Goal: Find specific page/section: Find specific page/section

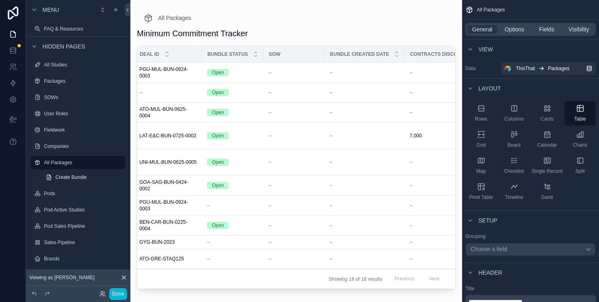
scroll to position [0, 75]
click at [549, 27] on span "Fields" at bounding box center [546, 29] width 15 height 8
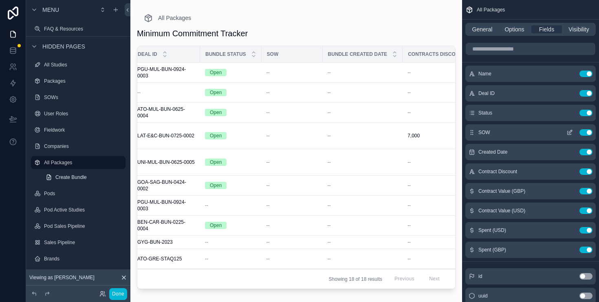
click at [591, 132] on button "Use setting" at bounding box center [585, 132] width 13 height 7
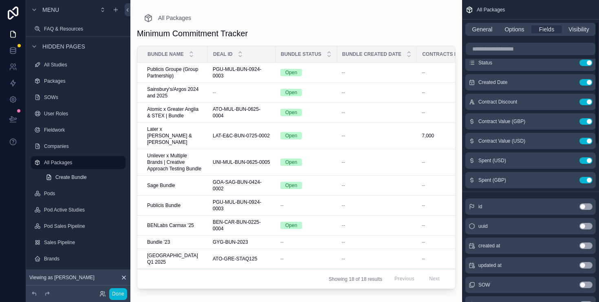
scroll to position [439, 0]
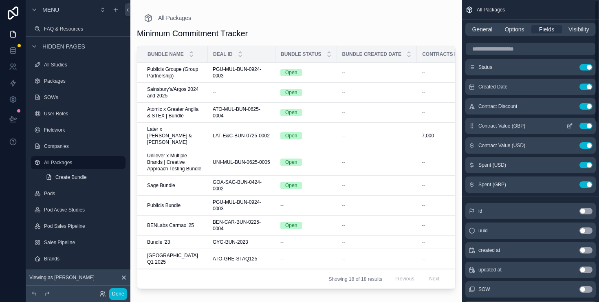
scroll to position [0, 0]
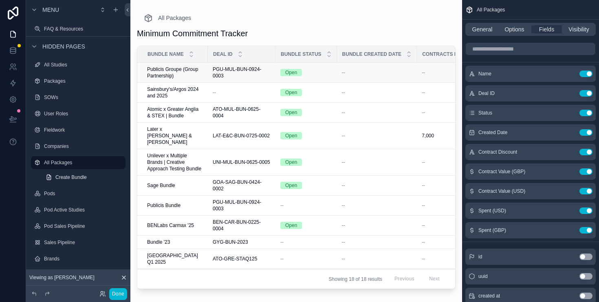
click at [241, 77] on span "PGU-MUL-BUN-0924-0003" at bounding box center [242, 72] width 58 height 13
click at [176, 86] on span "Sainsbury's/Argos 2024 and 2025" at bounding box center [175, 92] width 56 height 13
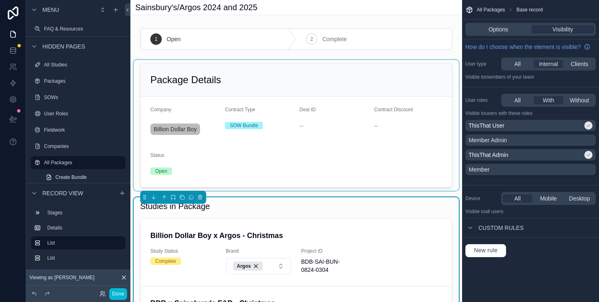
click at [450, 180] on div "scrollable content" at bounding box center [296, 125] width 325 height 131
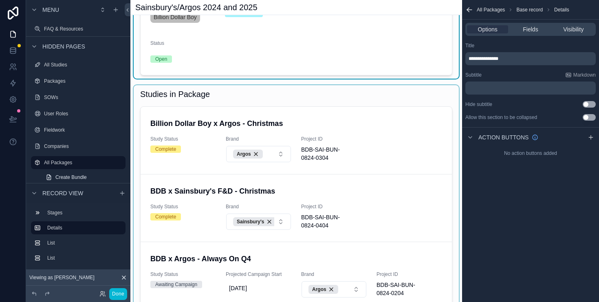
scroll to position [174, 0]
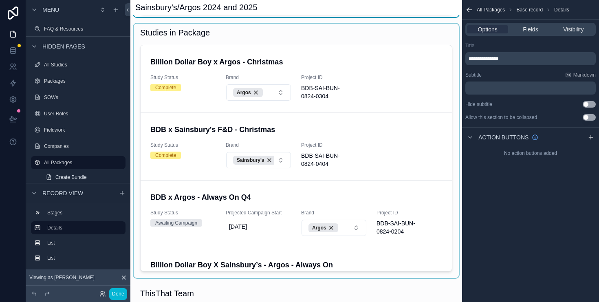
click at [444, 204] on div "scrollable content" at bounding box center [296, 151] width 325 height 254
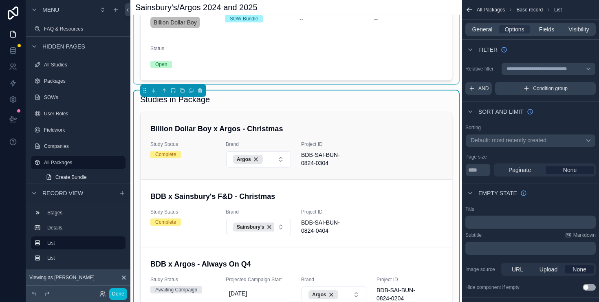
scroll to position [99, 0]
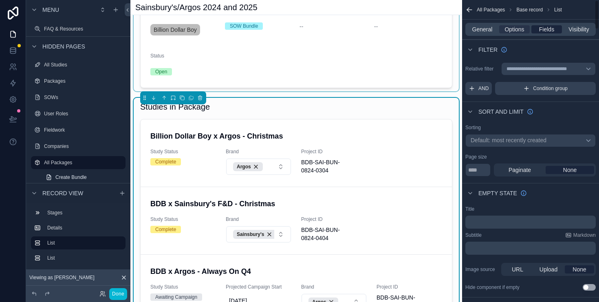
click at [545, 32] on span "Fields" at bounding box center [546, 29] width 15 height 8
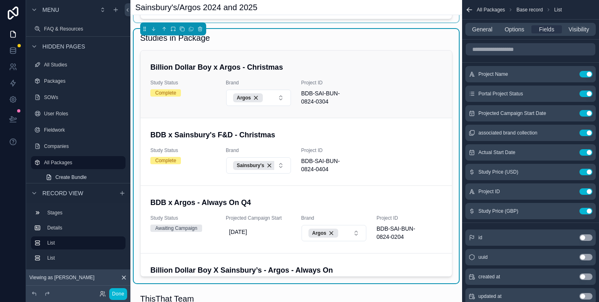
scroll to position [209, 0]
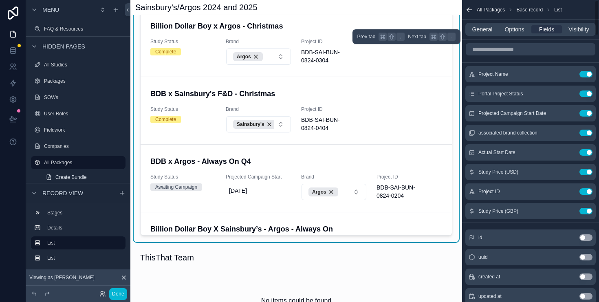
drag, startPoint x: 518, startPoint y: 29, endPoint x: 567, endPoint y: 36, distance: 49.0
click at [522, 31] on span "Options" at bounding box center [514, 29] width 20 height 8
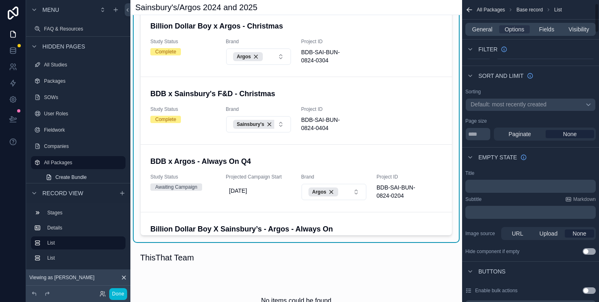
scroll to position [0, 0]
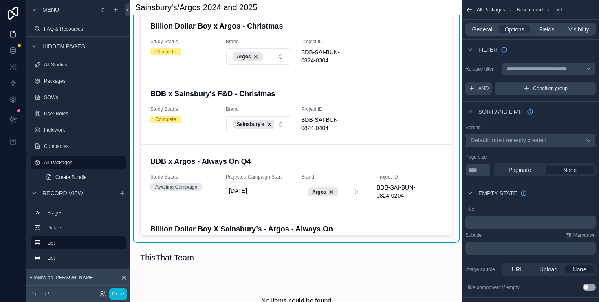
click at [537, 141] on span "Default: most recently created" at bounding box center [508, 140] width 76 height 7
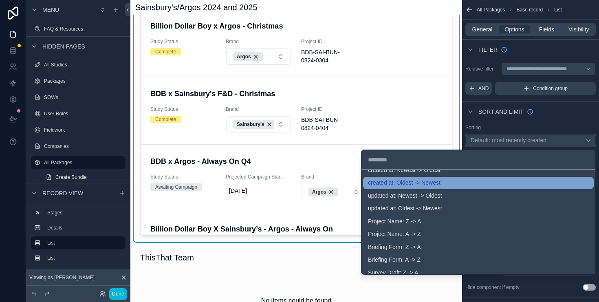
scroll to position [65, 0]
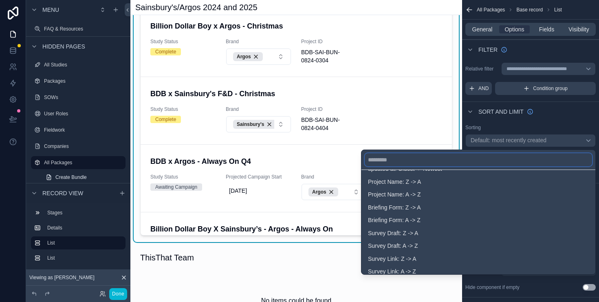
click at [452, 157] on input "text" at bounding box center [478, 159] width 227 height 13
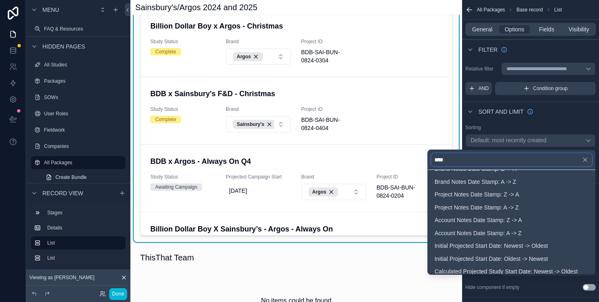
scroll to position [0, 0]
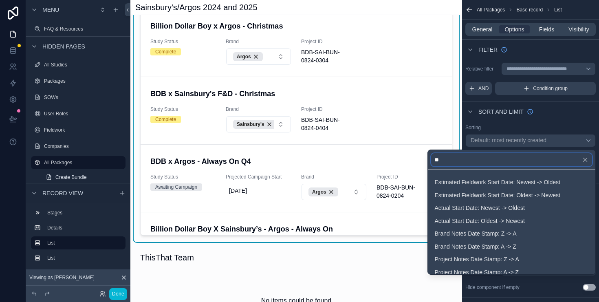
type input "*"
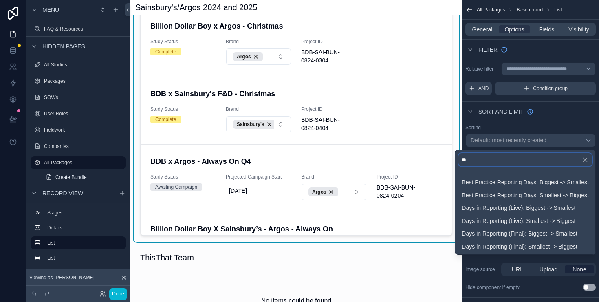
type input "*"
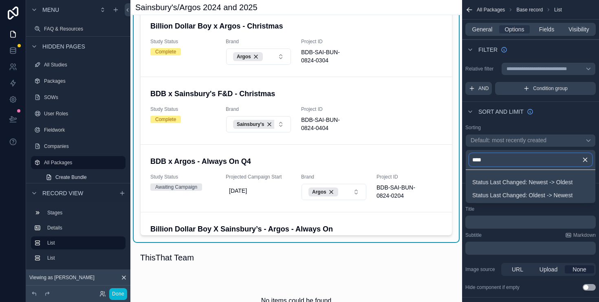
type input "****"
click at [583, 158] on icon "button" at bounding box center [584, 159] width 7 height 7
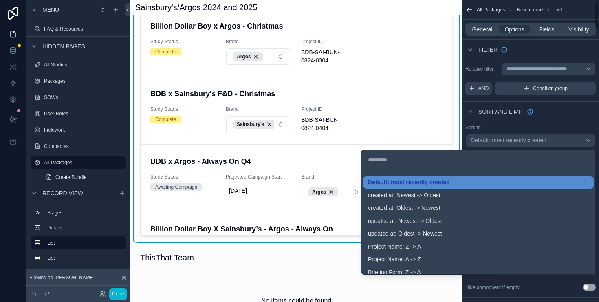
click at [590, 116] on div "scrollable content" at bounding box center [299, 151] width 599 height 302
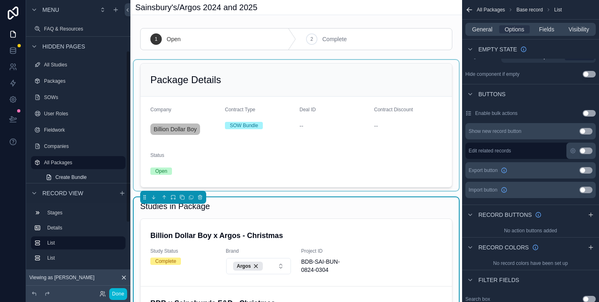
drag, startPoint x: 376, startPoint y: 132, endPoint x: 393, endPoint y: 118, distance: 21.7
click at [376, 130] on div "scrollable content" at bounding box center [296, 125] width 325 height 131
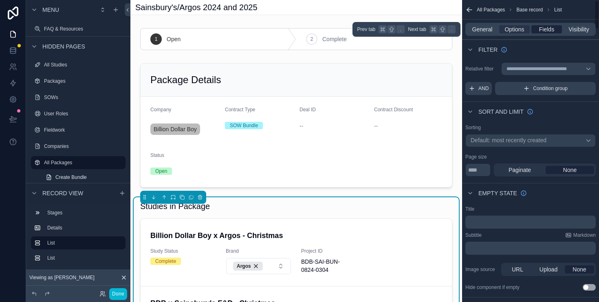
click at [546, 31] on span "Fields" at bounding box center [546, 29] width 15 height 8
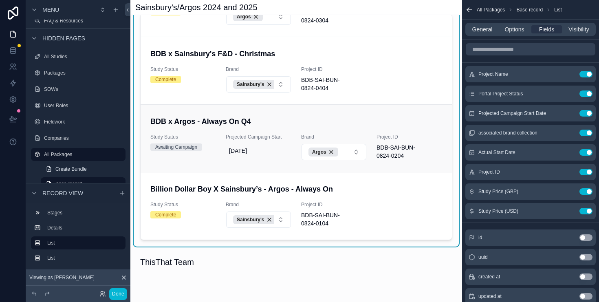
scroll to position [207, 0]
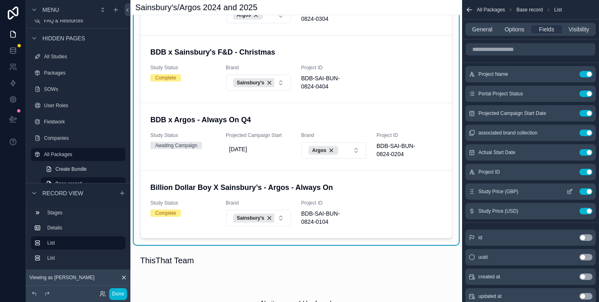
click at [567, 193] on icon "scrollable content" at bounding box center [569, 191] width 7 height 7
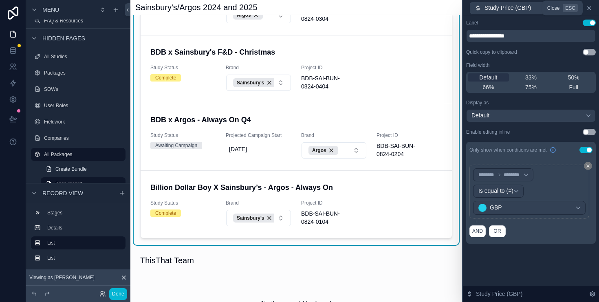
click at [592, 8] on icon at bounding box center [589, 8] width 7 height 7
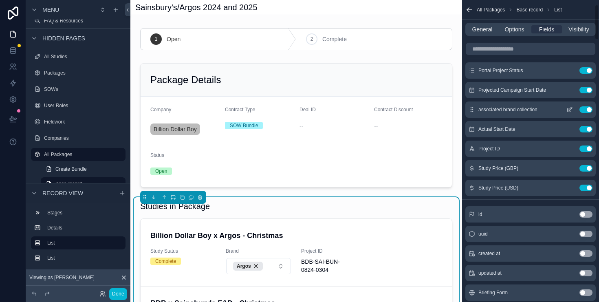
scroll to position [0, 0]
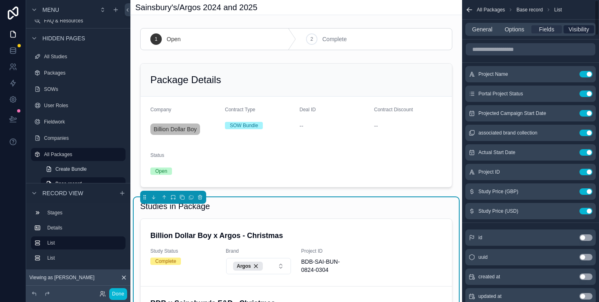
drag, startPoint x: 514, startPoint y: 29, endPoint x: 580, endPoint y: 29, distance: 66.8
click at [514, 29] on span "Options" at bounding box center [514, 29] width 20 height 8
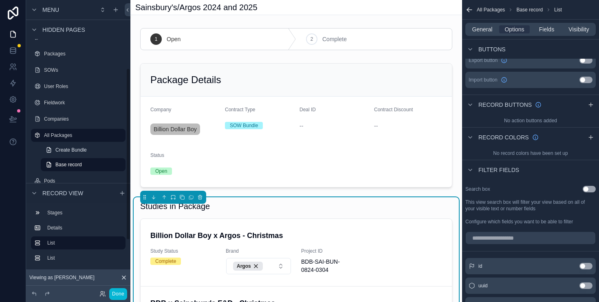
scroll to position [117, 0]
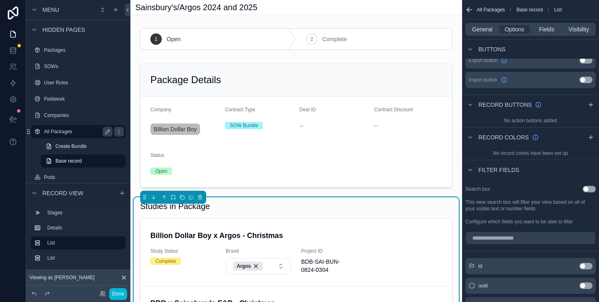
click at [69, 130] on label "All Packages" at bounding box center [76, 131] width 65 height 7
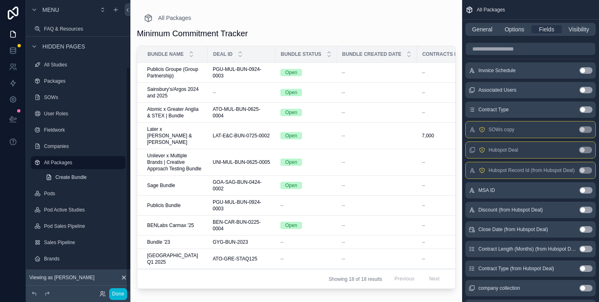
scroll to position [86, 0]
click at [66, 82] on label "Packages" at bounding box center [76, 81] width 65 height 7
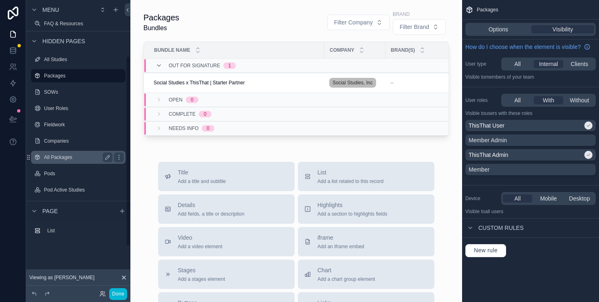
scroll to position [92, 0]
click at [68, 154] on label "All Packages" at bounding box center [76, 157] width 65 height 7
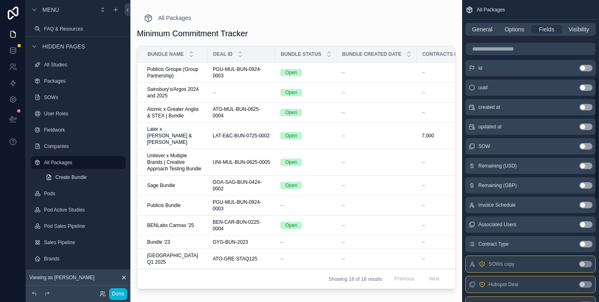
scroll to position [288, 0]
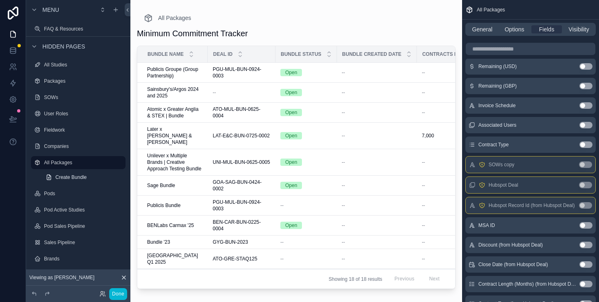
click at [586, 145] on button "Use setting" at bounding box center [585, 144] width 13 height 7
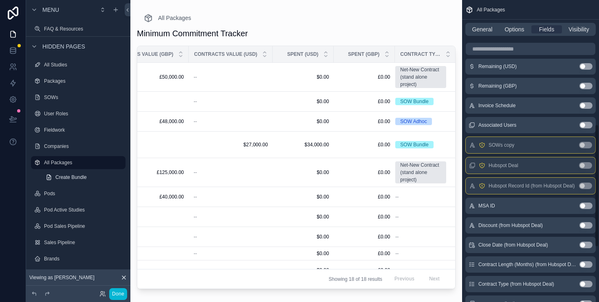
scroll to position [0, 0]
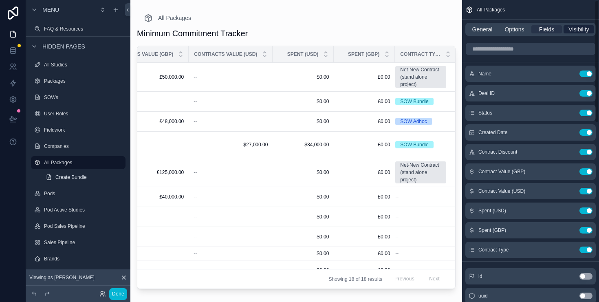
click at [486, 30] on span "General" at bounding box center [482, 29] width 20 height 8
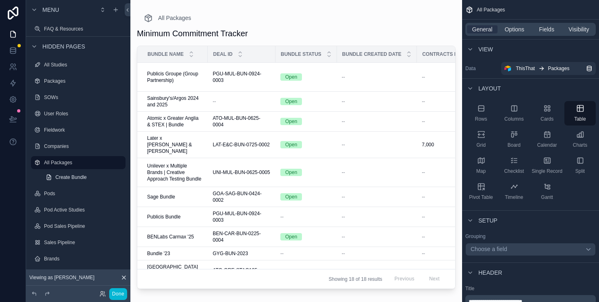
scroll to position [0, 391]
